Goal: Entertainment & Leisure: Consume media (video, audio)

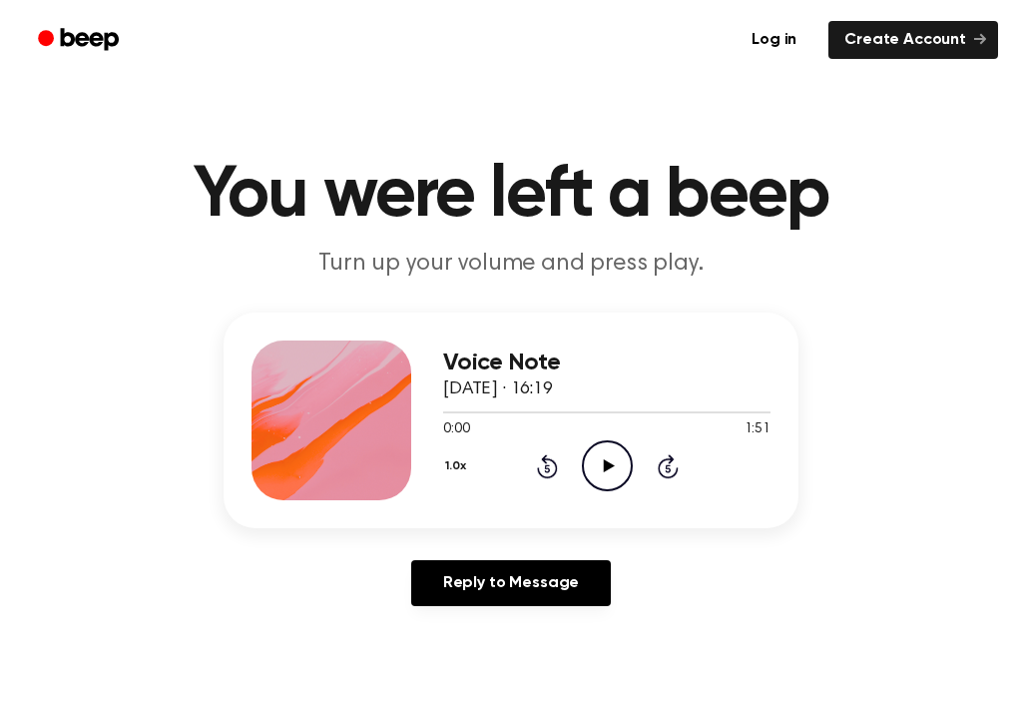
click at [614, 439] on div "0:00 1:51" at bounding box center [606, 429] width 327 height 21
click at [607, 455] on icon "Play Audio" at bounding box center [607, 465] width 51 height 51
click at [582, 456] on icon "Pause Audio" at bounding box center [607, 465] width 51 height 51
click at [555, 464] on icon at bounding box center [547, 466] width 21 height 24
click at [595, 462] on icon "Play Audio" at bounding box center [607, 465] width 51 height 51
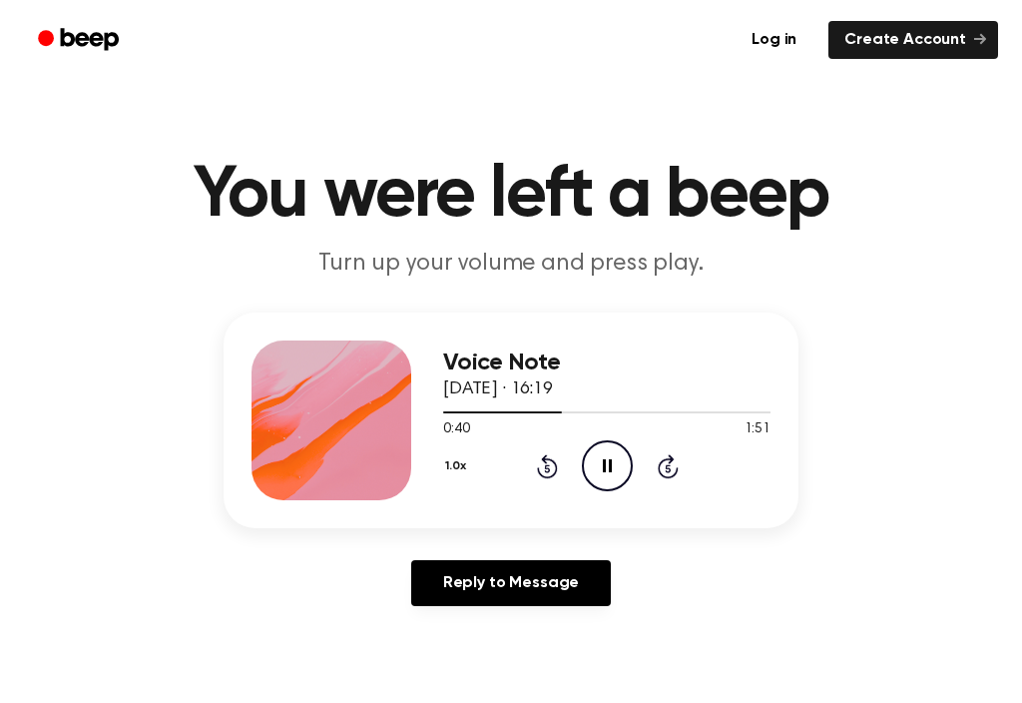
click at [649, 475] on div "1.0x Rewind 5 seconds Pause Audio Skip 5 seconds" at bounding box center [606, 465] width 327 height 51
click at [547, 459] on icon at bounding box center [547, 466] width 21 height 24
click at [611, 464] on icon at bounding box center [607, 465] width 9 height 13
click at [601, 472] on icon "Play Audio" at bounding box center [607, 465] width 51 height 51
click at [617, 461] on icon "Pause Audio" at bounding box center [607, 465] width 51 height 51
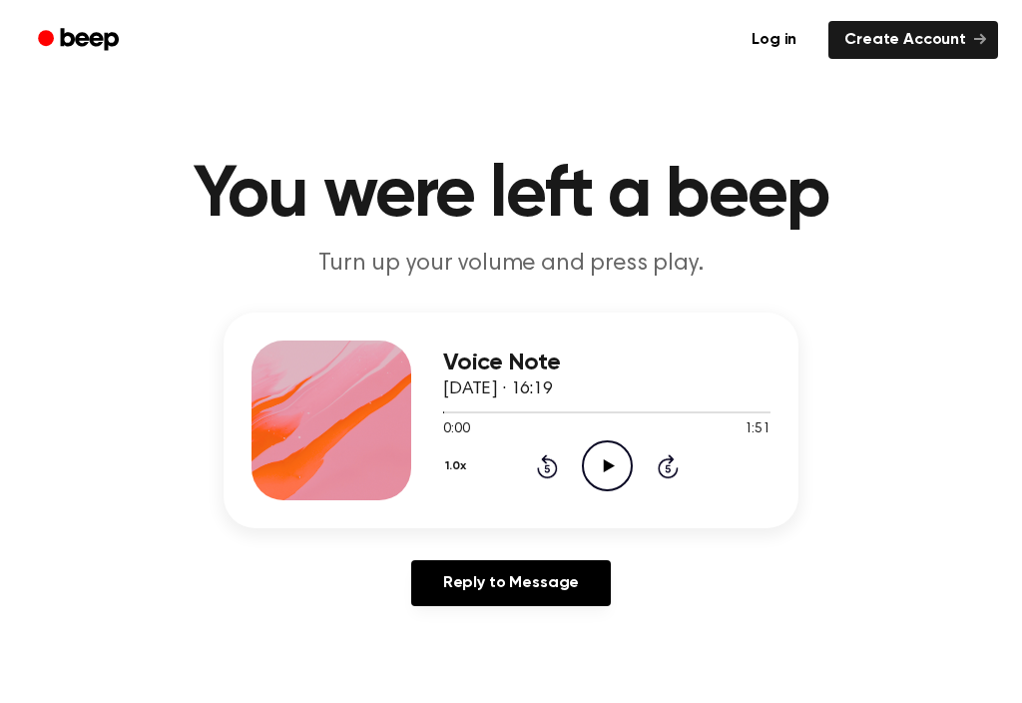
click at [613, 460] on icon "Play Audio" at bounding box center [607, 465] width 51 height 51
click at [676, 464] on icon "Skip 5 seconds" at bounding box center [668, 466] width 22 height 26
click at [676, 467] on icon "Skip 5 seconds" at bounding box center [668, 466] width 22 height 26
click at [676, 463] on icon "Skip 5 seconds" at bounding box center [668, 466] width 22 height 26
click at [674, 471] on icon "Skip 5 seconds" at bounding box center [668, 466] width 22 height 26
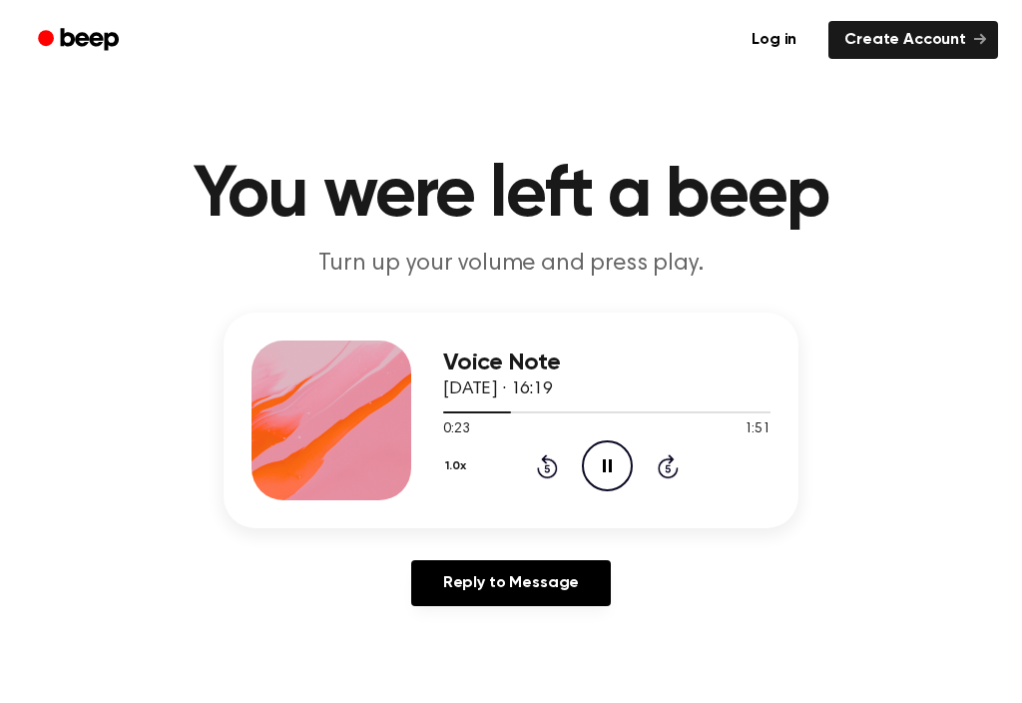
click at [669, 476] on icon at bounding box center [668, 466] width 21 height 24
click at [666, 475] on icon "Skip 5 seconds" at bounding box center [668, 466] width 22 height 26
click at [601, 458] on icon "Pause Audio" at bounding box center [607, 465] width 51 height 51
click at [550, 460] on icon at bounding box center [547, 466] width 21 height 24
click at [600, 455] on icon "Play Audio" at bounding box center [607, 465] width 51 height 51
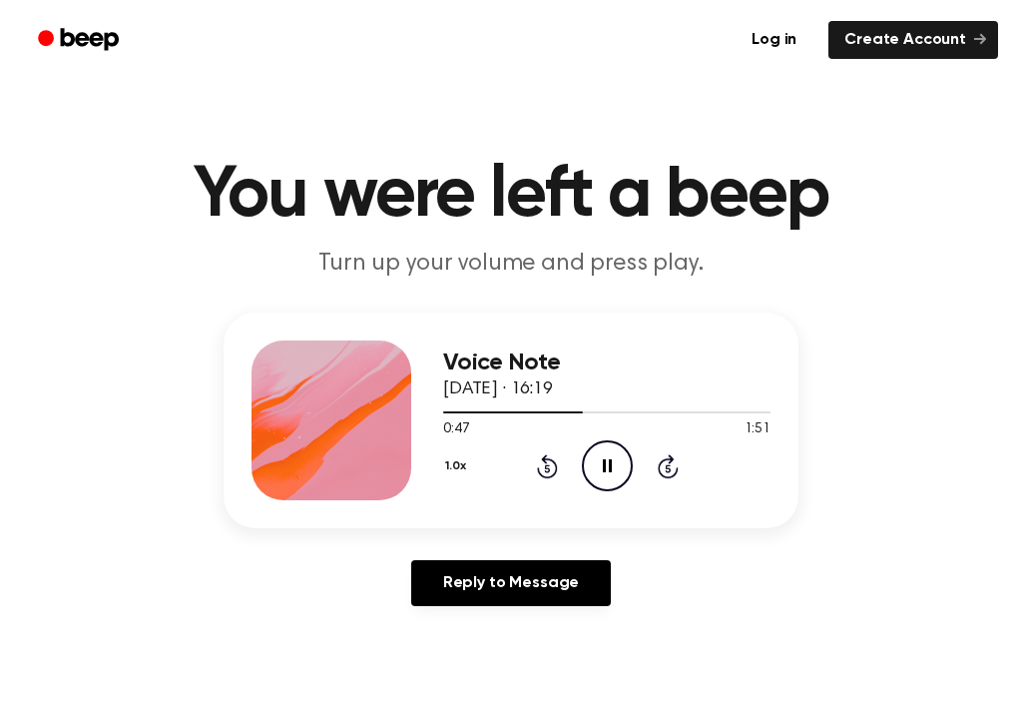
click at [601, 458] on icon "Pause Audio" at bounding box center [607, 465] width 51 height 51
click at [537, 476] on icon "Rewind 5 seconds" at bounding box center [547, 466] width 22 height 26
click at [608, 462] on icon at bounding box center [608, 465] width 11 height 13
click at [596, 459] on icon "Pause Audio" at bounding box center [607, 465] width 51 height 51
click at [678, 468] on icon at bounding box center [668, 466] width 21 height 24
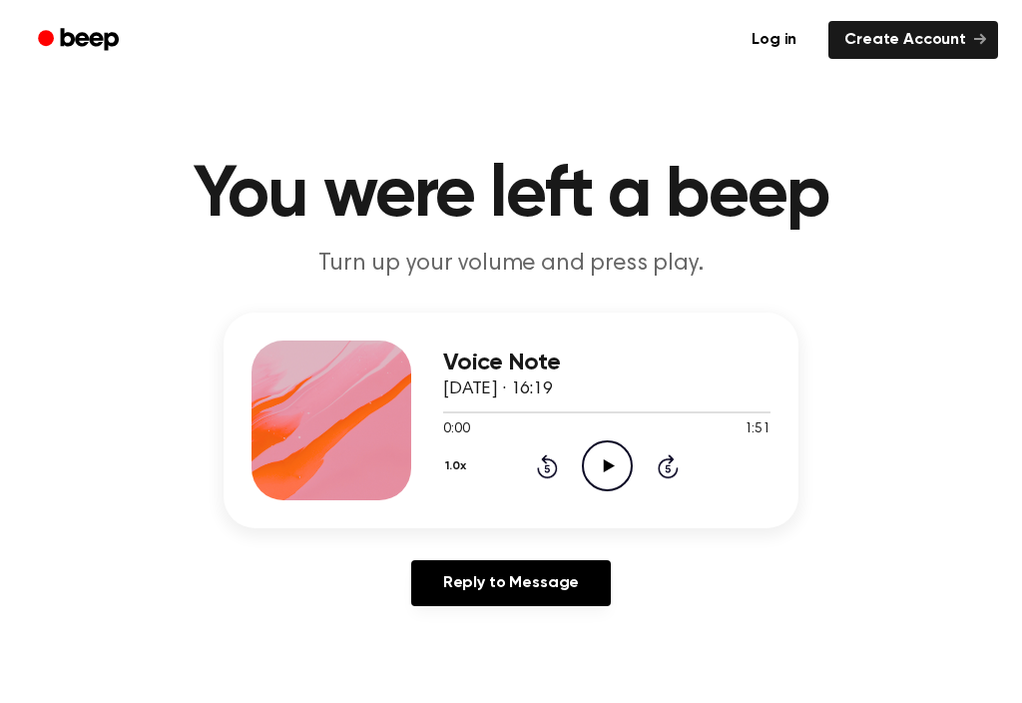
click at [681, 470] on div "1.0x Rewind 5 seconds Play Audio Skip 5 seconds" at bounding box center [606, 465] width 327 height 51
click at [680, 470] on div "1.0x Rewind 5 seconds Play Audio Skip 5 seconds" at bounding box center [606, 465] width 327 height 51
click at [696, 467] on div "1.0x Rewind 5 seconds Play Audio Skip 5 seconds" at bounding box center [606, 465] width 327 height 51
click at [699, 445] on div "1.0x Rewind 5 seconds Play Audio Skip 5 seconds" at bounding box center [606, 465] width 327 height 51
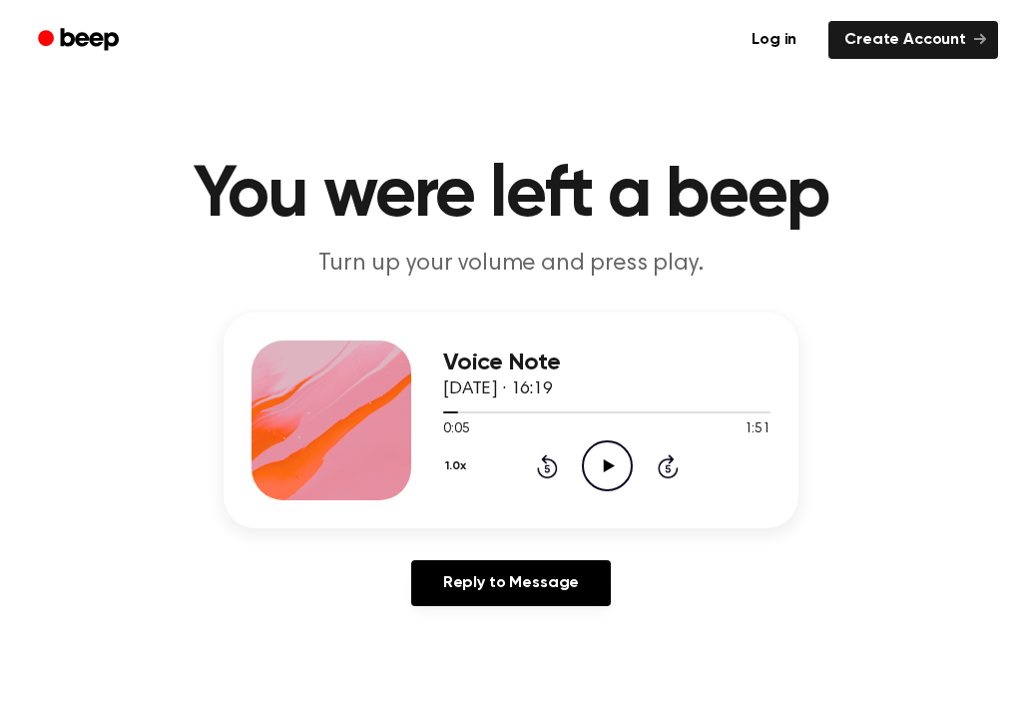
click at [678, 459] on icon "Skip 5 seconds" at bounding box center [668, 466] width 22 height 26
click at [687, 468] on div "1.0x Rewind 5 seconds Play Audio Skip 5 seconds" at bounding box center [606, 465] width 327 height 51
click at [686, 456] on div "1.0x Rewind 5 seconds Play Audio Skip 5 seconds" at bounding box center [606, 465] width 327 height 51
click at [691, 445] on div "1.0x Rewind 5 seconds Play Audio Skip 5 seconds" at bounding box center [606, 465] width 327 height 51
click at [690, 445] on div "1.0x Rewind 5 seconds Play Audio Skip 5 seconds" at bounding box center [606, 465] width 327 height 51
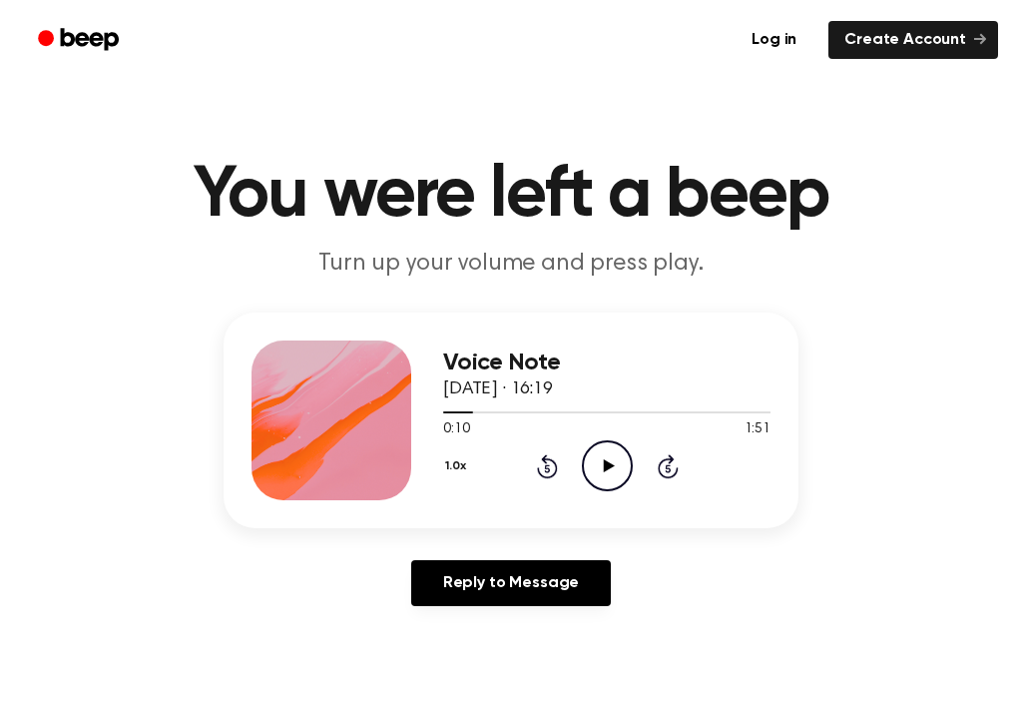
click at [675, 459] on icon "Skip 5 seconds" at bounding box center [668, 466] width 22 height 26
click at [678, 462] on icon "Skip 5 seconds" at bounding box center [668, 466] width 22 height 26
click at [670, 467] on icon "Skip 5 seconds" at bounding box center [668, 466] width 22 height 26
click at [693, 448] on div "1.0x Rewind 5 seconds Play Audio Skip 5 seconds" at bounding box center [606, 465] width 327 height 51
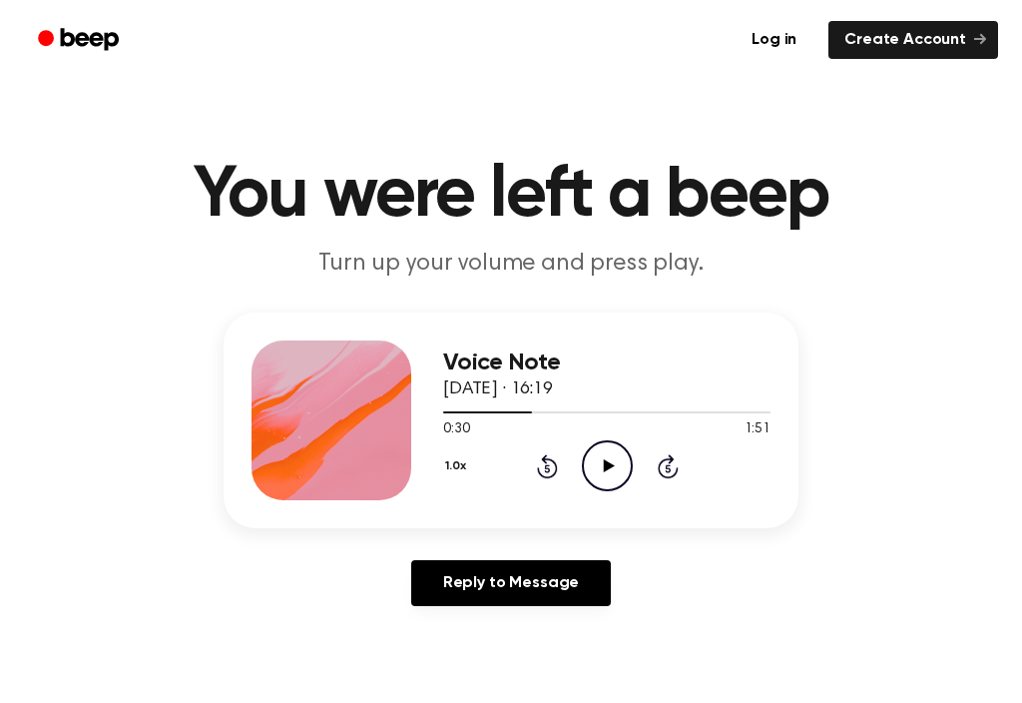
click at [620, 467] on icon "Play Audio" at bounding box center [607, 465] width 51 height 51
click at [663, 470] on icon "Skip 5 seconds" at bounding box center [668, 466] width 22 height 26
click at [670, 459] on icon at bounding box center [668, 466] width 21 height 24
click at [608, 453] on icon "Pause Audio" at bounding box center [607, 465] width 51 height 51
click at [549, 456] on icon "Rewind 5 seconds" at bounding box center [547, 466] width 22 height 26
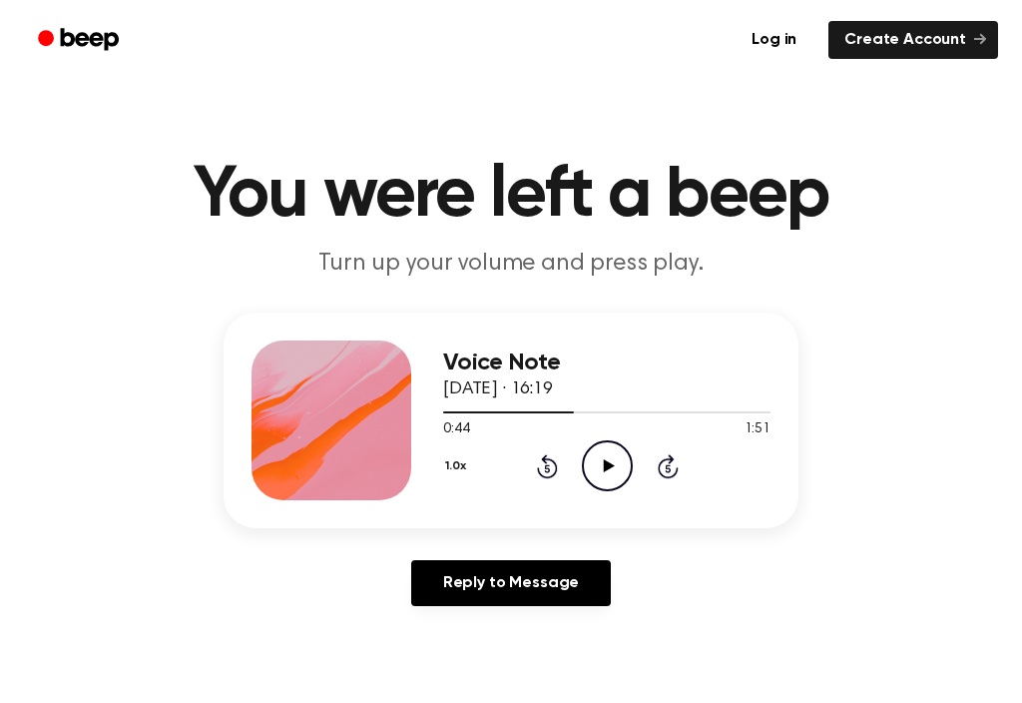
click at [599, 462] on icon "Play Audio" at bounding box center [607, 465] width 51 height 51
click at [603, 459] on icon at bounding box center [607, 465] width 9 height 13
click at [621, 461] on icon "Play Audio" at bounding box center [607, 465] width 51 height 51
click at [602, 455] on icon "Pause Audio" at bounding box center [607, 465] width 51 height 51
click at [526, 473] on div "1.0x Rewind 5 seconds Play Audio Skip 5 seconds" at bounding box center [606, 465] width 327 height 51
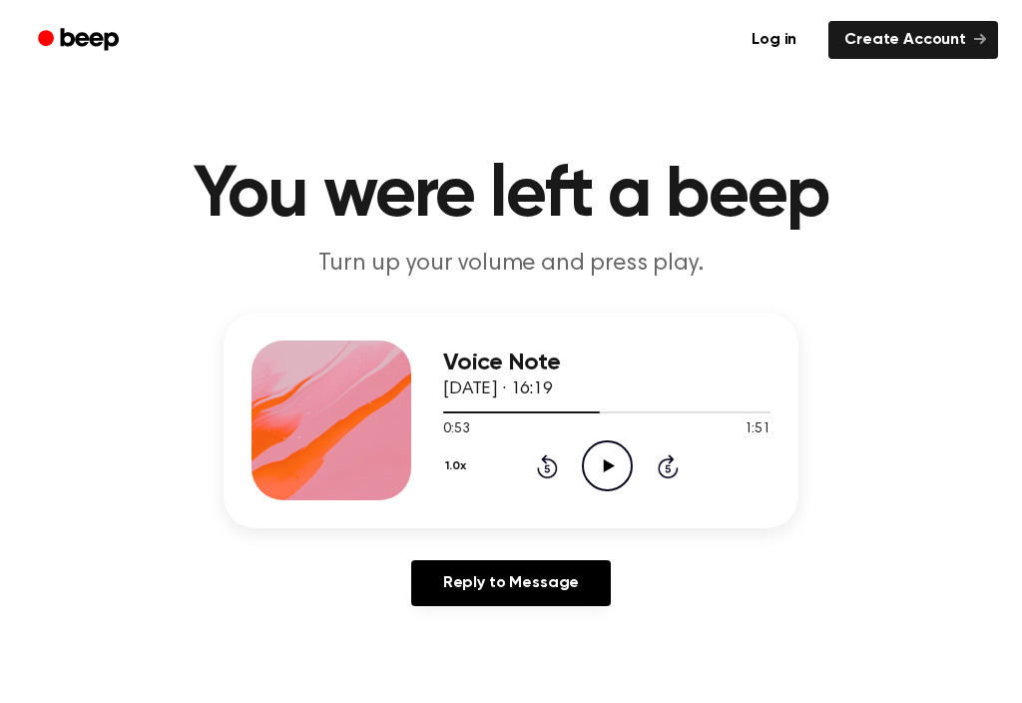
click at [556, 460] on icon "Rewind 5 seconds" at bounding box center [547, 466] width 22 height 26
click at [604, 465] on icon at bounding box center [608, 465] width 11 height 13
click at [611, 449] on icon "Pause Audio" at bounding box center [607, 465] width 51 height 51
click at [548, 460] on icon at bounding box center [547, 466] width 21 height 24
click at [611, 454] on icon "Play Audio" at bounding box center [607, 465] width 51 height 51
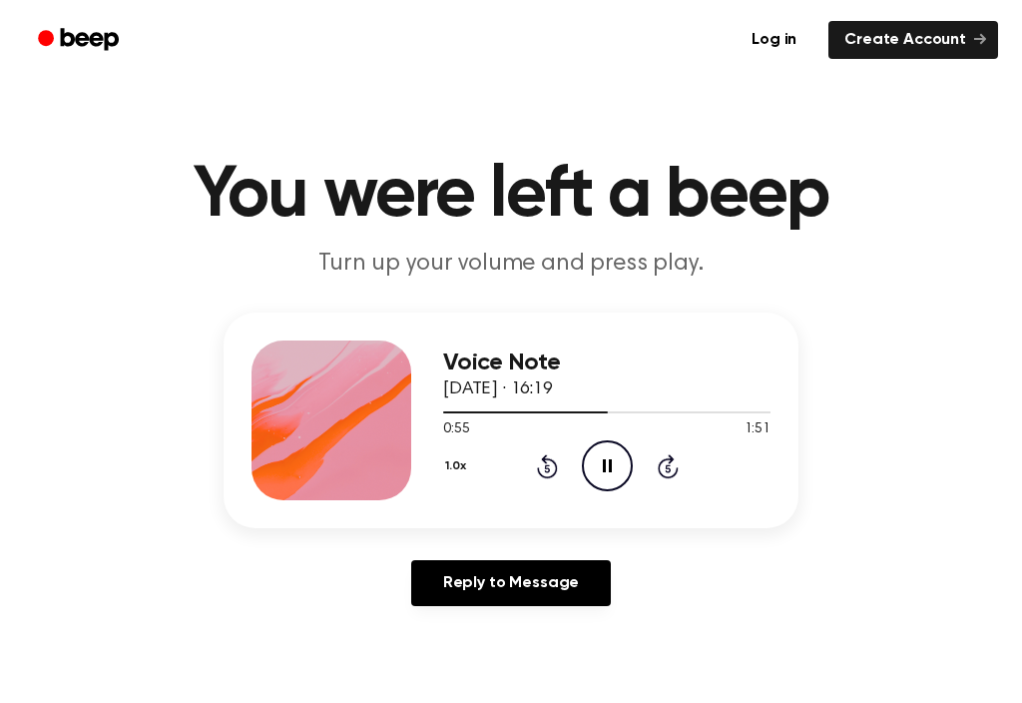
click at [610, 458] on icon "Pause Audio" at bounding box center [607, 465] width 51 height 51
click at [613, 453] on icon "Play Audio" at bounding box center [607, 465] width 51 height 51
click at [600, 460] on icon "Pause Audio" at bounding box center [607, 465] width 51 height 51
click at [620, 464] on icon "Play Audio" at bounding box center [607, 465] width 51 height 51
click at [540, 461] on icon "Rewind 5 seconds" at bounding box center [547, 466] width 22 height 26
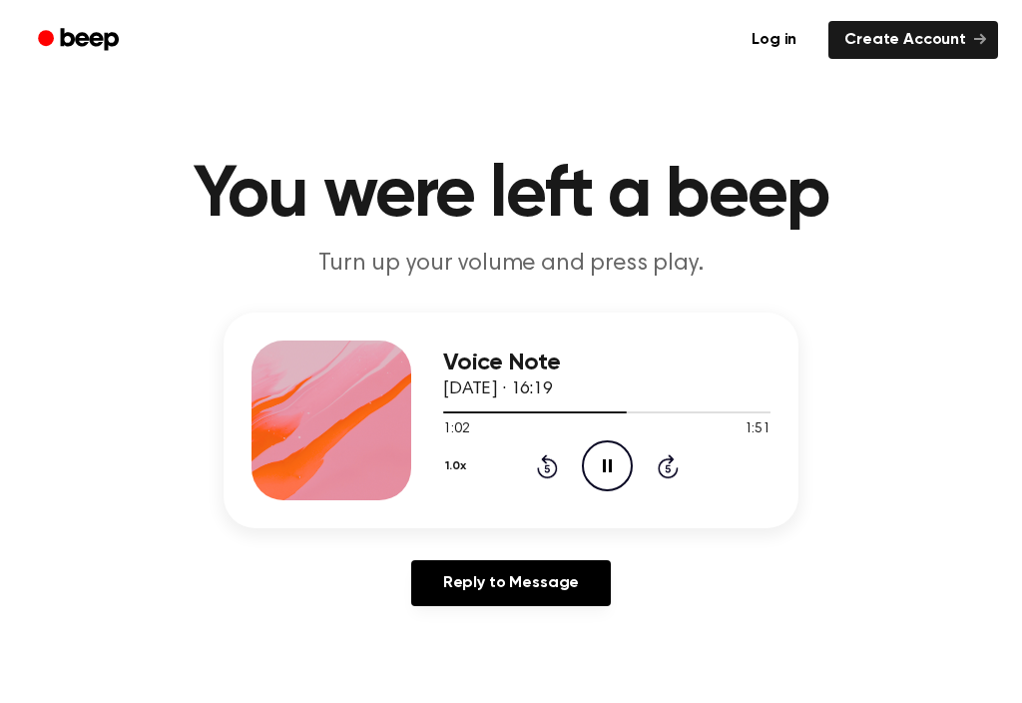
click at [599, 460] on icon "Pause Audio" at bounding box center [607, 465] width 51 height 51
click at [552, 455] on icon "Rewind 5 seconds" at bounding box center [547, 466] width 22 height 26
click at [607, 455] on icon "Play Audio" at bounding box center [607, 465] width 51 height 51
click at [606, 459] on icon "Pause Audio" at bounding box center [607, 465] width 51 height 51
click at [550, 457] on icon "Rewind 5 seconds" at bounding box center [547, 466] width 22 height 26
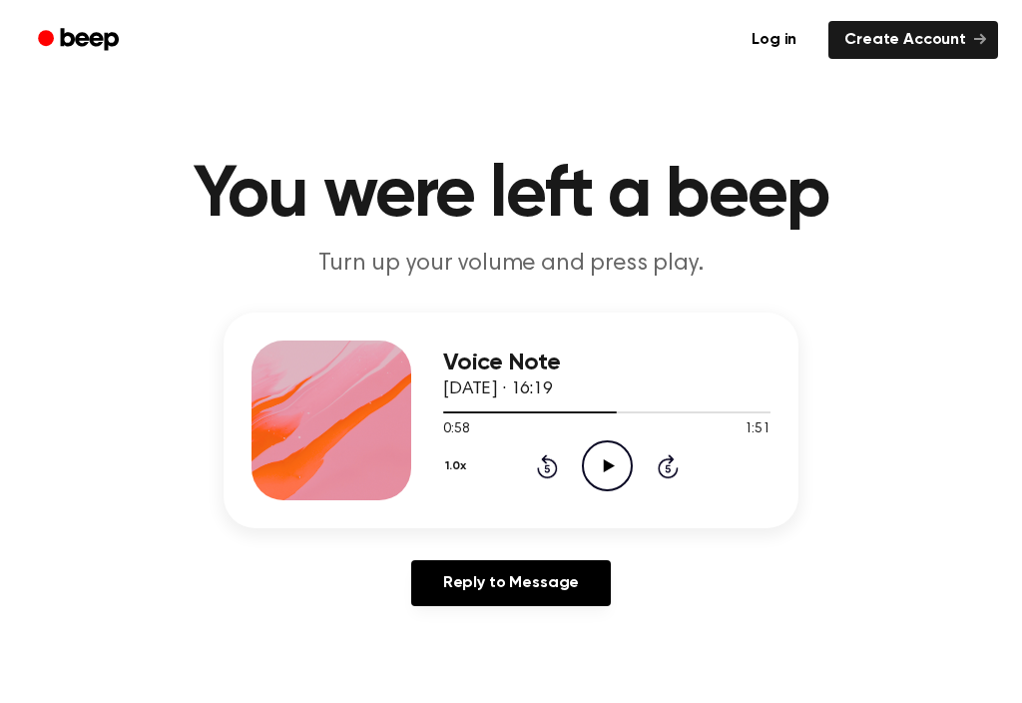
click at [620, 455] on icon "Play Audio" at bounding box center [607, 465] width 51 height 51
click at [613, 464] on icon "Pause Audio" at bounding box center [607, 465] width 51 height 51
click at [598, 448] on icon "Play Audio" at bounding box center [607, 465] width 51 height 51
click at [603, 466] on icon at bounding box center [607, 465] width 9 height 13
click at [601, 470] on icon "Play Audio" at bounding box center [607, 465] width 51 height 51
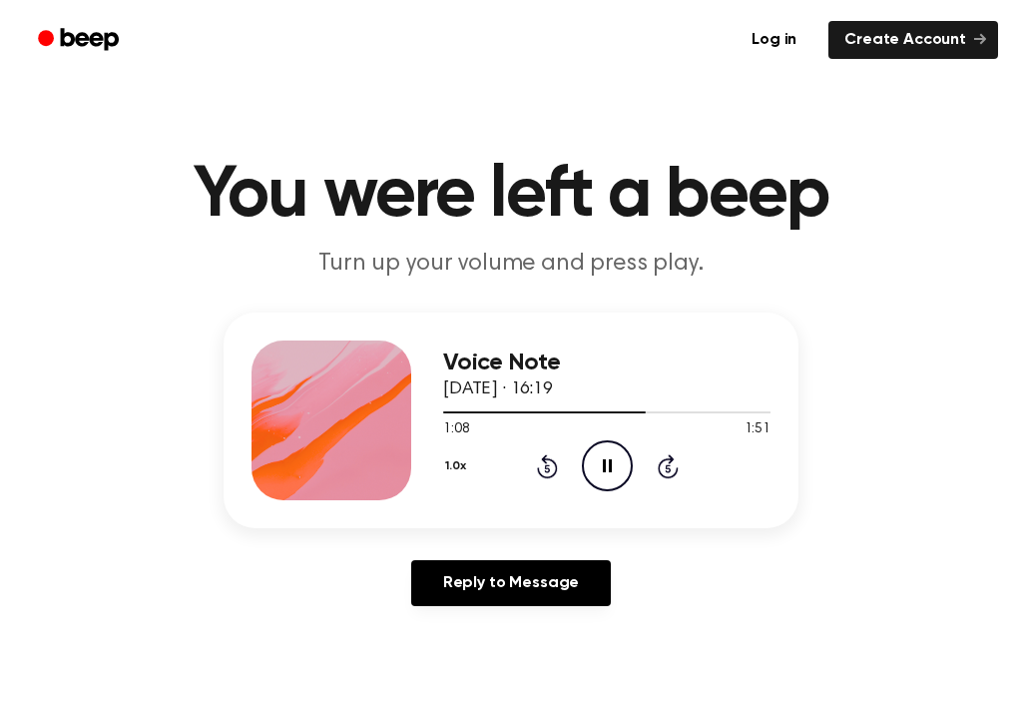
click at [602, 467] on icon "Pause Audio" at bounding box center [607, 465] width 51 height 51
click at [562, 458] on div "1.0x Rewind 5 seconds Play Audio Skip 5 seconds" at bounding box center [606, 465] width 327 height 51
click at [556, 465] on icon at bounding box center [547, 466] width 21 height 24
click at [600, 465] on icon "Play Audio" at bounding box center [607, 465] width 51 height 51
click at [603, 461] on icon at bounding box center [607, 465] width 9 height 13
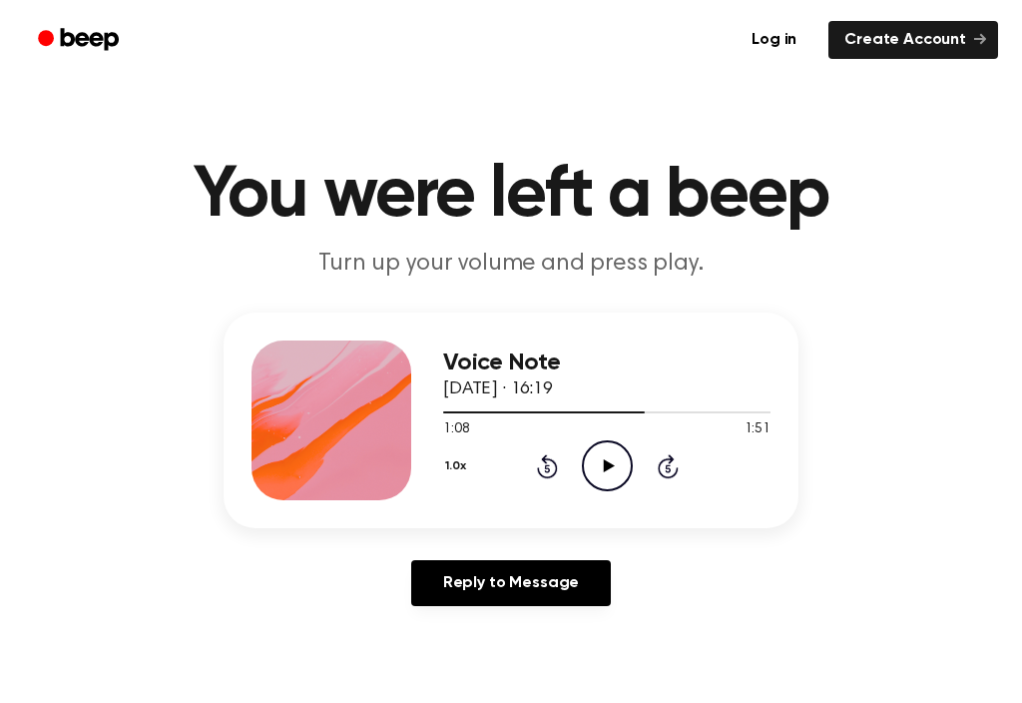
click at [545, 459] on icon at bounding box center [547, 466] width 21 height 24
click at [617, 469] on icon "Play Audio" at bounding box center [607, 465] width 51 height 51
click at [606, 459] on icon "Pause Audio" at bounding box center [607, 465] width 51 height 51
click at [607, 464] on icon at bounding box center [608, 465] width 11 height 13
click at [614, 447] on icon "Pause Audio" at bounding box center [607, 465] width 51 height 51
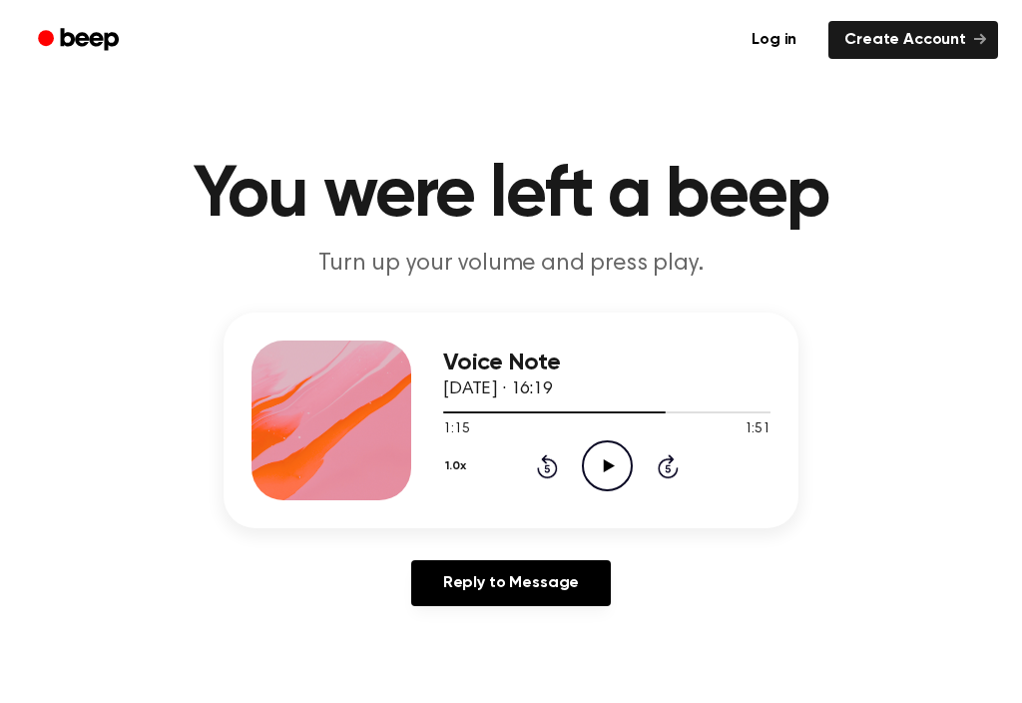
click at [545, 467] on icon "Rewind 5 seconds" at bounding box center [547, 466] width 22 height 26
click at [623, 459] on icon "Play Audio" at bounding box center [607, 465] width 51 height 51
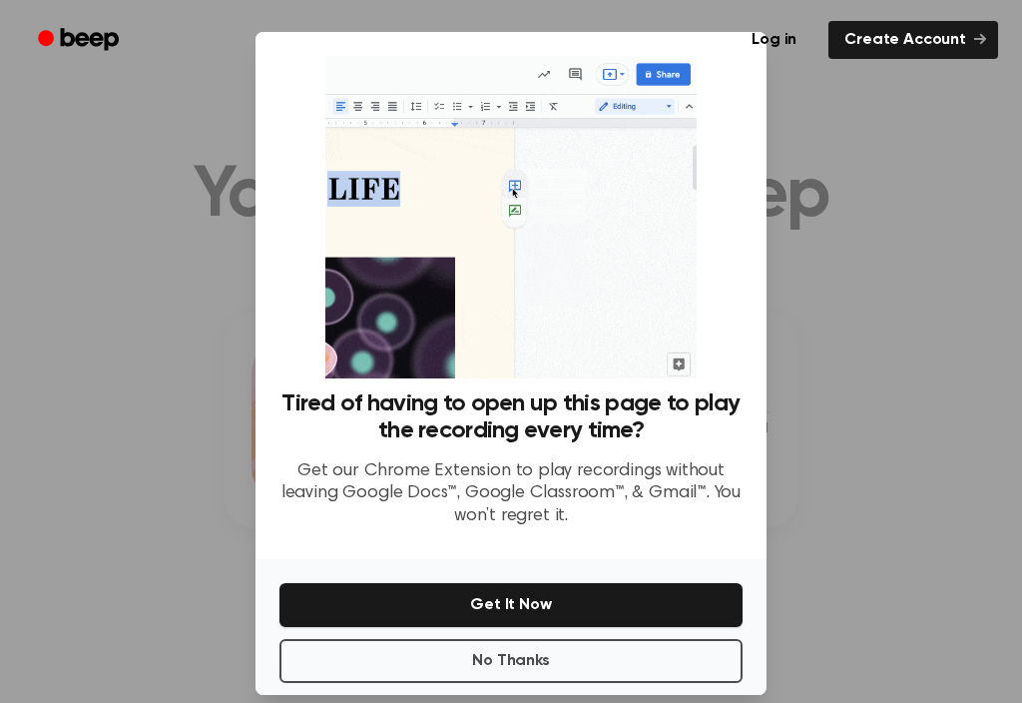
click at [640, 652] on button "No Thanks" at bounding box center [511, 661] width 463 height 44
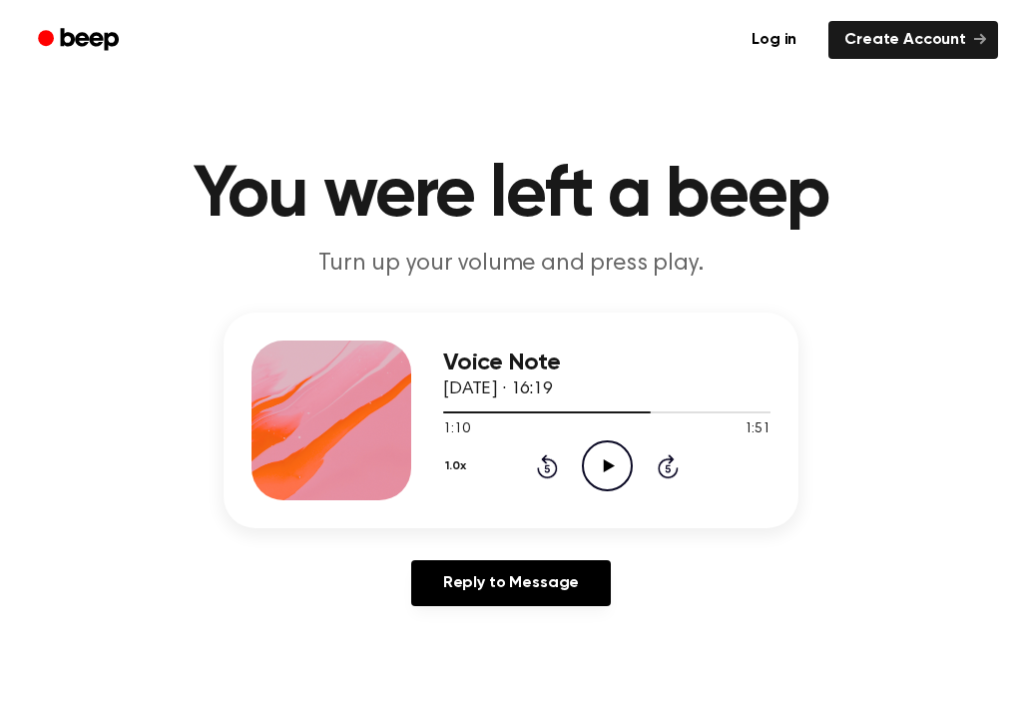
click at [604, 470] on icon at bounding box center [608, 465] width 11 height 13
click at [599, 450] on icon "Pause Audio" at bounding box center [607, 465] width 51 height 51
click at [612, 447] on icon "Play Audio" at bounding box center [607, 465] width 51 height 51
click at [600, 456] on icon "Pause Audio" at bounding box center [607, 465] width 51 height 51
click at [540, 463] on icon "Rewind 5 seconds" at bounding box center [547, 466] width 22 height 26
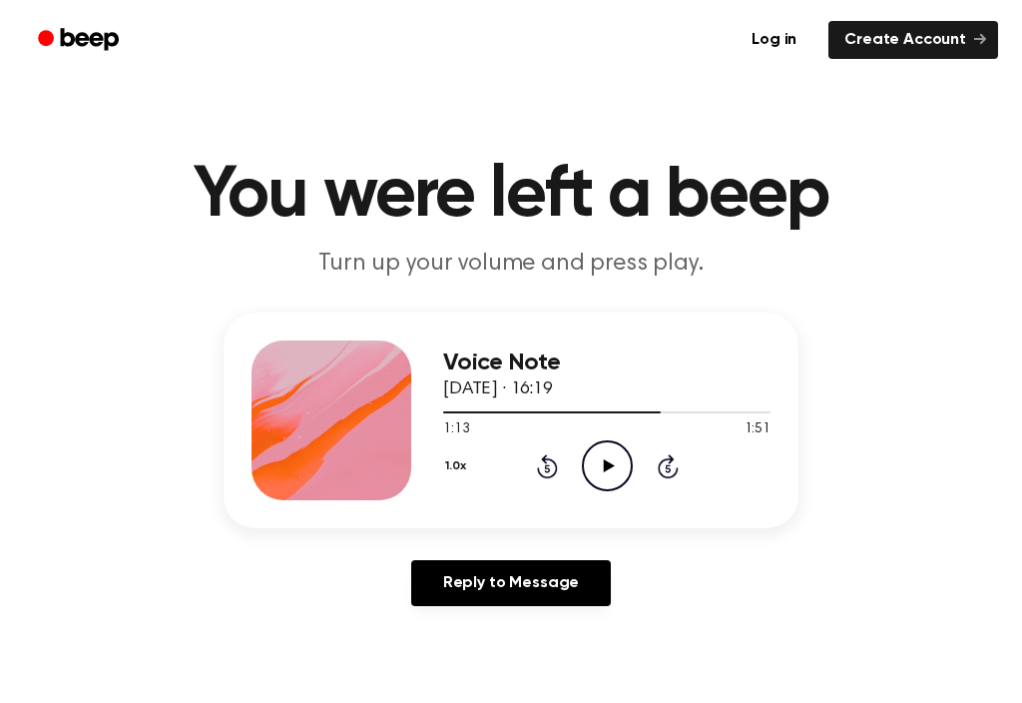
click at [616, 475] on icon "Play Audio" at bounding box center [607, 465] width 51 height 51
click at [545, 455] on icon at bounding box center [547, 466] width 21 height 24
click at [152, 672] on main "You were left a beep Turn up your volume and press play. Voice Note [DATE] · 16…" at bounding box center [511, 630] width 1022 height 1261
click at [597, 467] on icon "Pause Audio" at bounding box center [607, 465] width 51 height 51
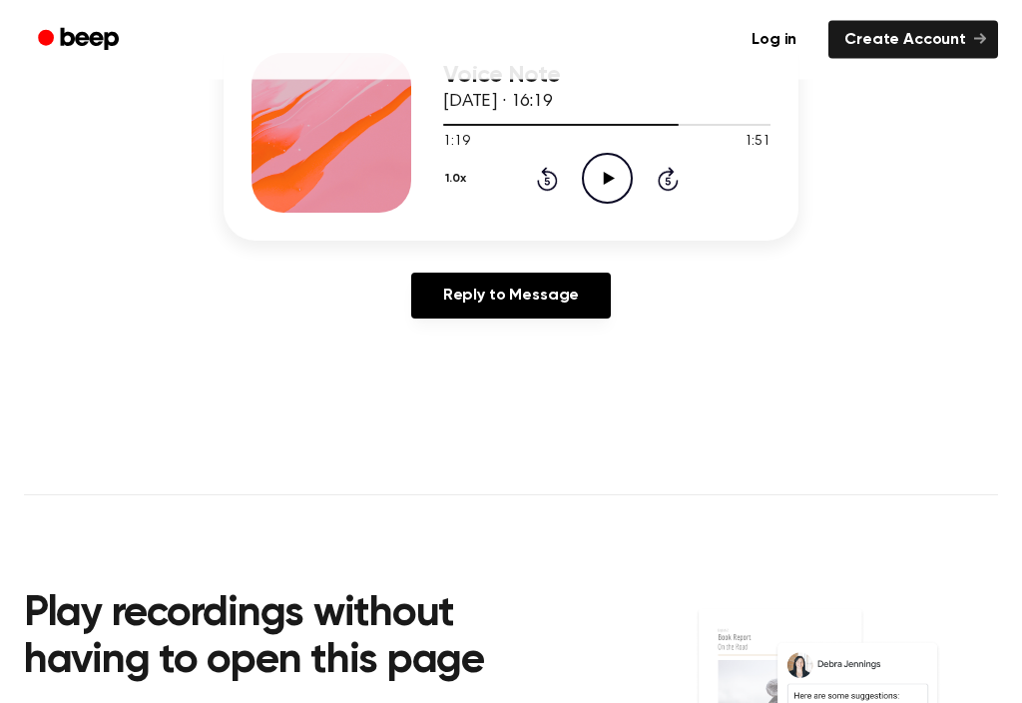
scroll to position [288, 0]
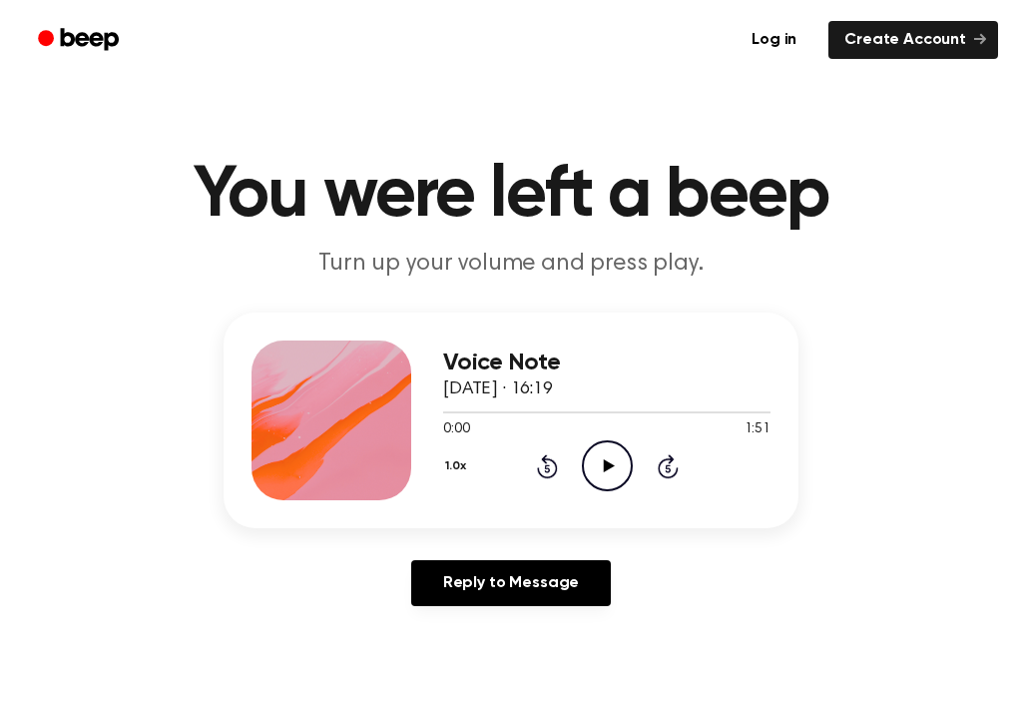
click at [676, 459] on icon "Skip 5 seconds" at bounding box center [668, 466] width 22 height 26
click at [674, 458] on icon at bounding box center [668, 466] width 21 height 24
click at [683, 456] on div "1.0x Rewind 5 seconds Play Audio Skip 5 seconds" at bounding box center [606, 465] width 327 height 51
click at [676, 476] on icon "Skip 5 seconds" at bounding box center [668, 466] width 22 height 26
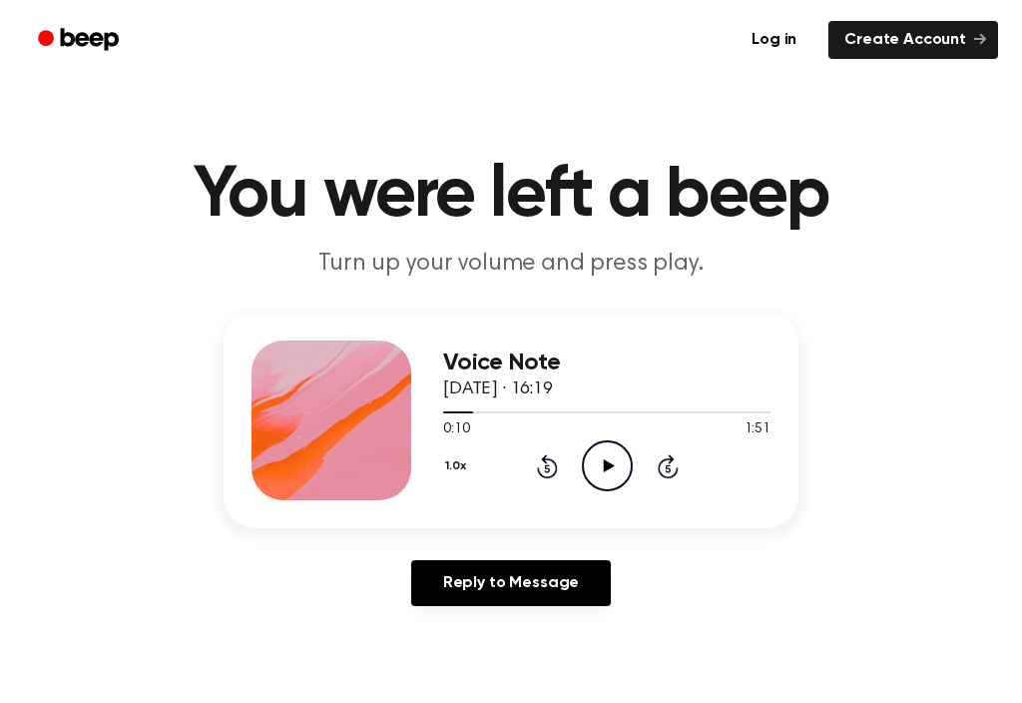
click at [676, 476] on icon "Skip 5 seconds" at bounding box center [668, 466] width 22 height 26
click at [678, 466] on icon "Skip 5 seconds" at bounding box center [668, 466] width 22 height 26
click at [676, 467] on icon "Skip 5 seconds" at bounding box center [668, 466] width 22 height 26
click at [690, 469] on div "1.0x Rewind 5 seconds Play Audio Skip 5 seconds" at bounding box center [606, 465] width 327 height 51
click at [689, 469] on div "1.0x Rewind 5 seconds Play Audio Skip 5 seconds" at bounding box center [606, 465] width 327 height 51
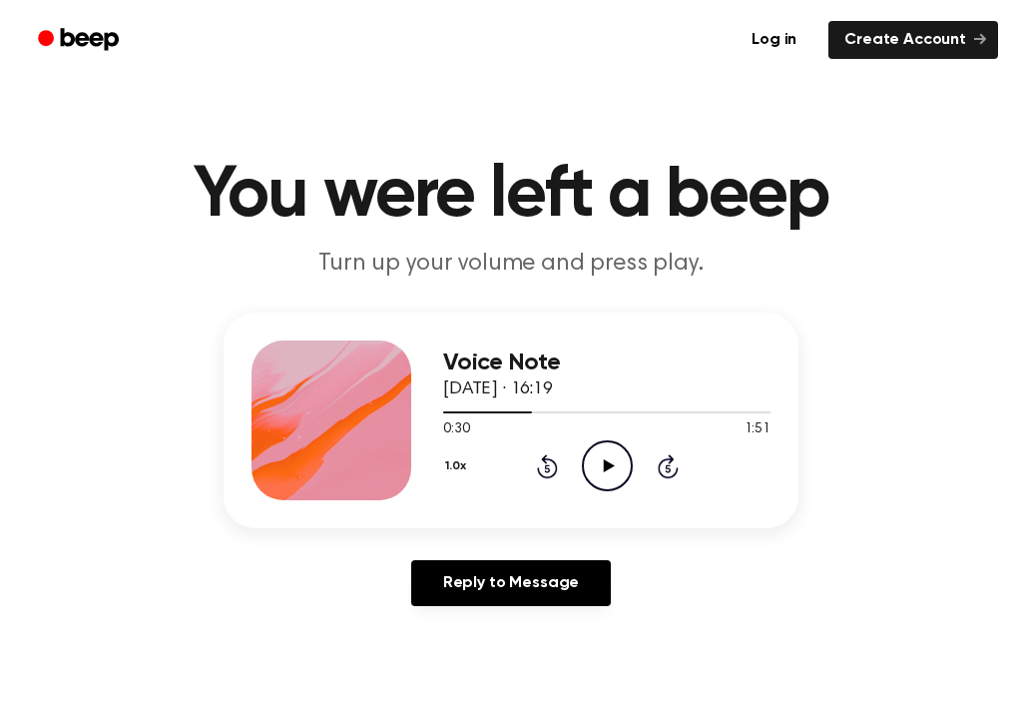
click at [672, 458] on icon at bounding box center [668, 466] width 21 height 24
click at [672, 457] on icon at bounding box center [668, 466] width 21 height 24
click at [673, 467] on icon "Skip 5 seconds" at bounding box center [668, 466] width 22 height 26
click at [672, 466] on icon "Skip 5 seconds" at bounding box center [668, 466] width 22 height 26
click at [672, 457] on icon at bounding box center [668, 466] width 21 height 24
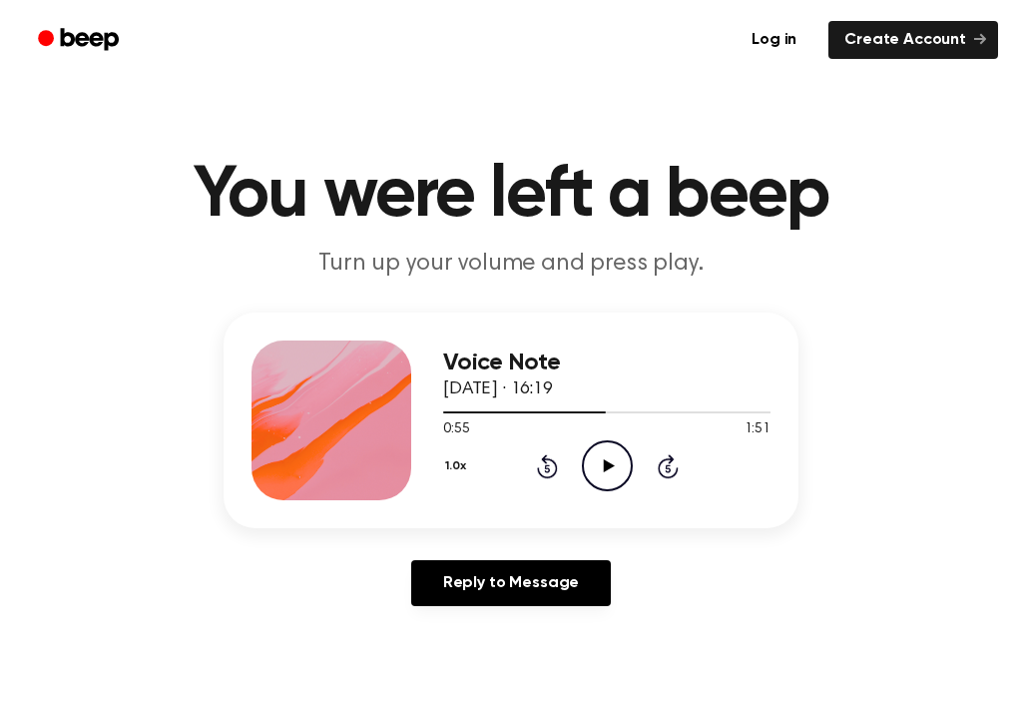
click at [678, 466] on icon "Skip 5 seconds" at bounding box center [668, 466] width 22 height 26
click at [681, 469] on div "1.0x Rewind 5 seconds Play Audio Skip 5 seconds" at bounding box center [606, 465] width 327 height 51
click at [674, 467] on icon "Skip 5 seconds" at bounding box center [668, 466] width 22 height 26
click at [605, 466] on icon at bounding box center [608, 465] width 11 height 13
click at [675, 462] on icon "Skip 5 seconds" at bounding box center [668, 466] width 22 height 26
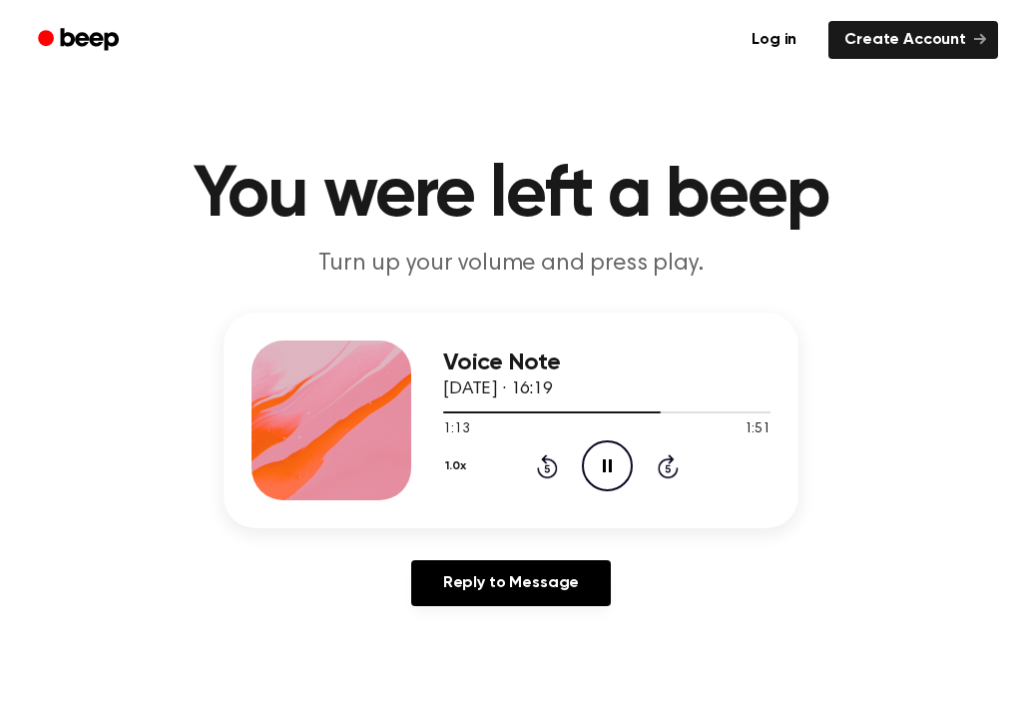
click at [676, 468] on icon at bounding box center [668, 466] width 21 height 24
click at [555, 473] on icon at bounding box center [547, 466] width 21 height 24
click at [552, 462] on icon at bounding box center [547, 466] width 21 height 24
click at [614, 461] on icon "Pause Audio" at bounding box center [607, 465] width 51 height 51
click at [617, 460] on icon "Play Audio" at bounding box center [607, 465] width 51 height 51
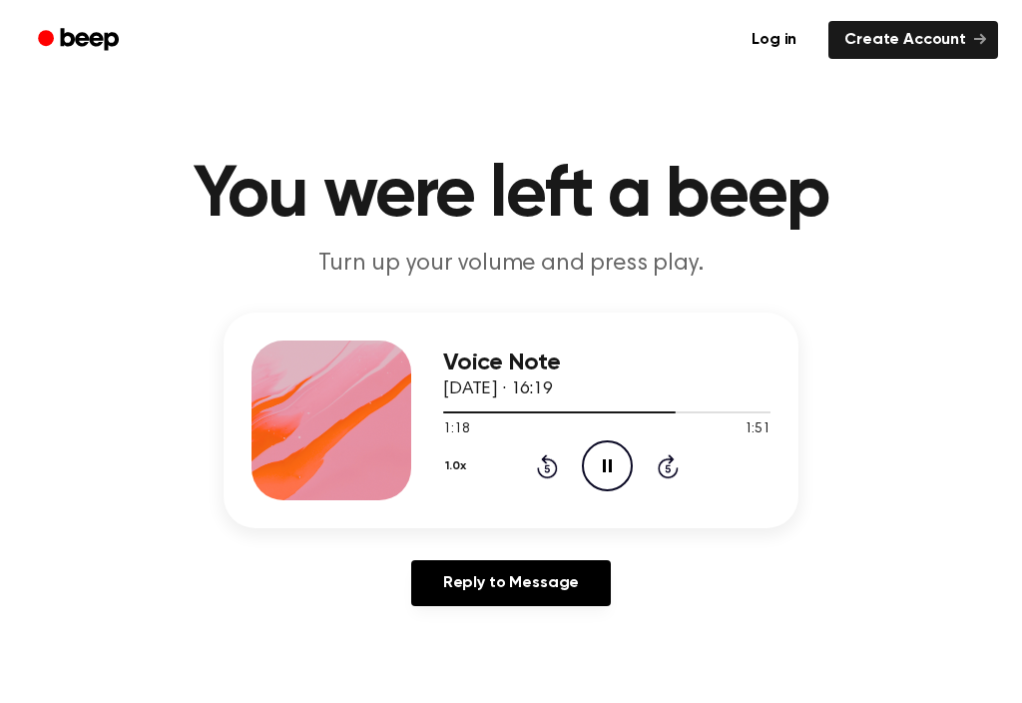
click at [606, 462] on icon "Pause Audio" at bounding box center [607, 465] width 51 height 51
click at [606, 469] on icon at bounding box center [608, 465] width 11 height 13
click at [601, 458] on icon "Pause Audio" at bounding box center [607, 465] width 51 height 51
click at [545, 465] on icon "Rewind 5 seconds" at bounding box center [547, 466] width 22 height 26
click at [604, 461] on icon at bounding box center [608, 465] width 11 height 13
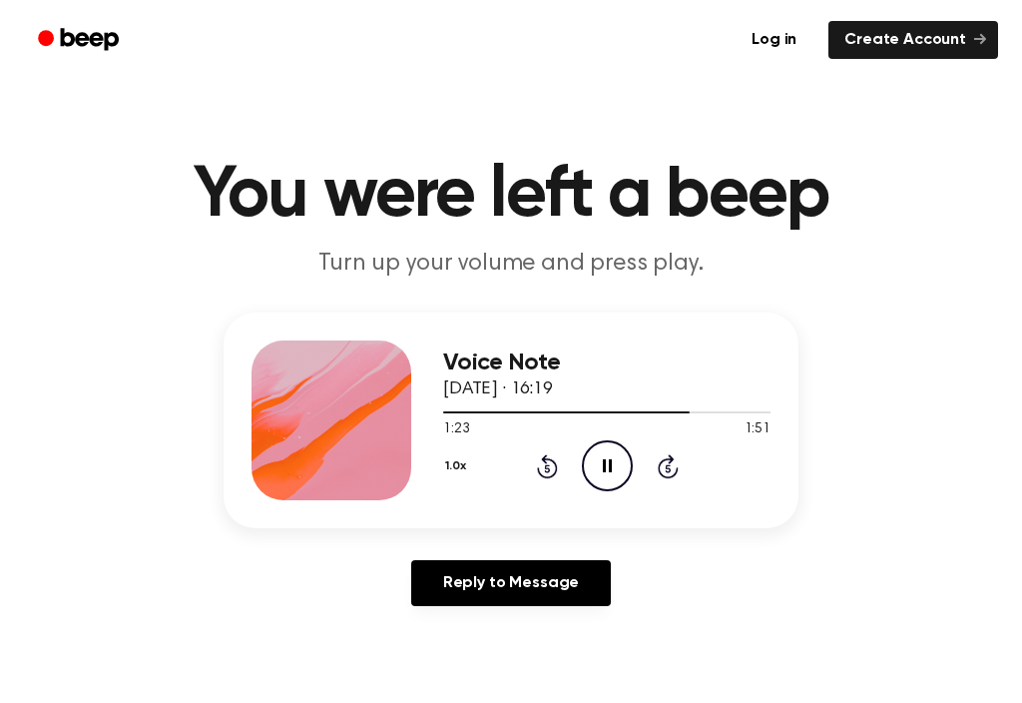
click at [600, 458] on icon "Pause Audio" at bounding box center [607, 465] width 51 height 51
click at [616, 447] on icon "Play Audio" at bounding box center [607, 465] width 51 height 51
click at [608, 459] on icon "Pause Audio" at bounding box center [607, 465] width 51 height 51
click at [539, 475] on icon "Rewind 5 seconds" at bounding box center [547, 466] width 22 height 26
click at [626, 461] on icon "Play Audio" at bounding box center [607, 465] width 51 height 51
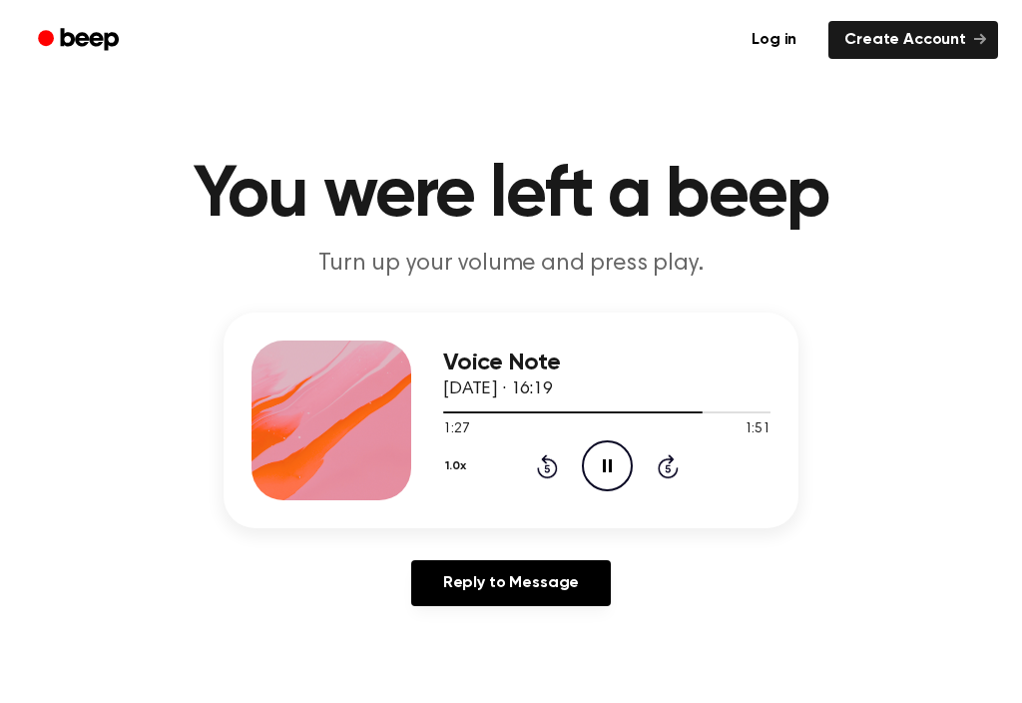
click at [600, 455] on icon "Pause Audio" at bounding box center [607, 465] width 51 height 51
click at [597, 454] on icon "Play Audio" at bounding box center [607, 465] width 51 height 51
